Goal: Task Accomplishment & Management: Use online tool/utility

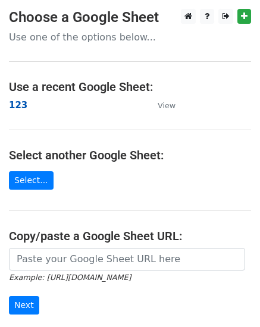
click at [14, 104] on strong "123" at bounding box center [18, 105] width 18 height 11
click at [21, 109] on strong "123" at bounding box center [18, 105] width 18 height 11
